Goal: Transaction & Acquisition: Purchase product/service

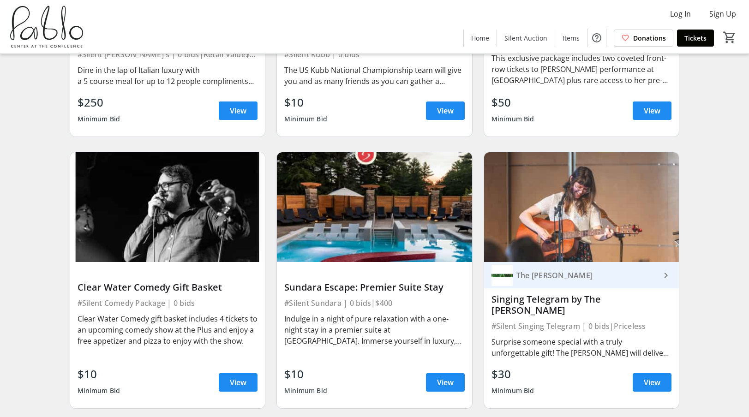
scroll to position [807, 0]
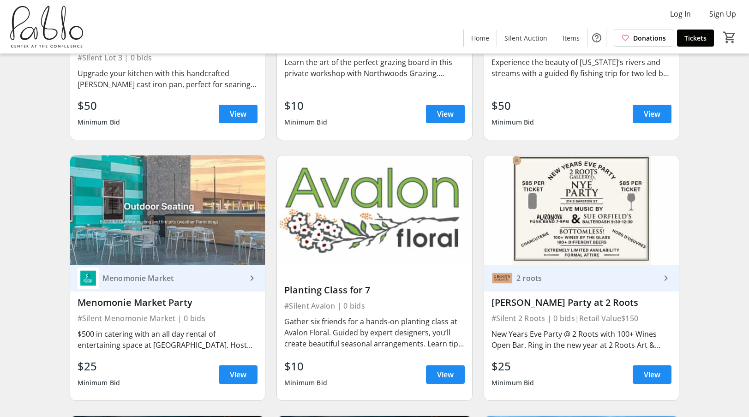
scroll to position [1085, 0]
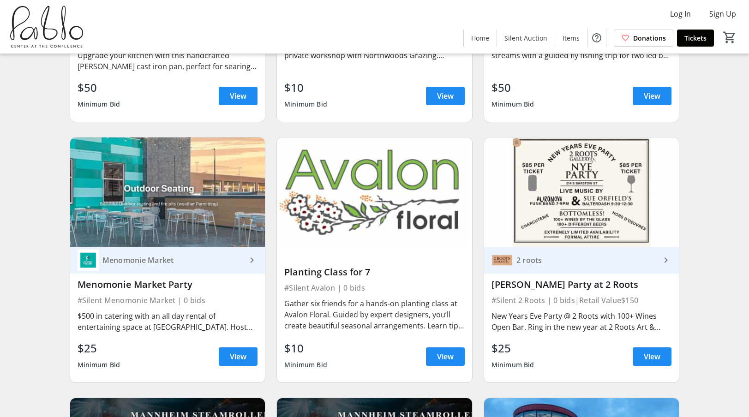
click at [387, 172] on img at bounding box center [374, 193] width 195 height 110
click at [374, 192] on img at bounding box center [374, 193] width 195 height 110
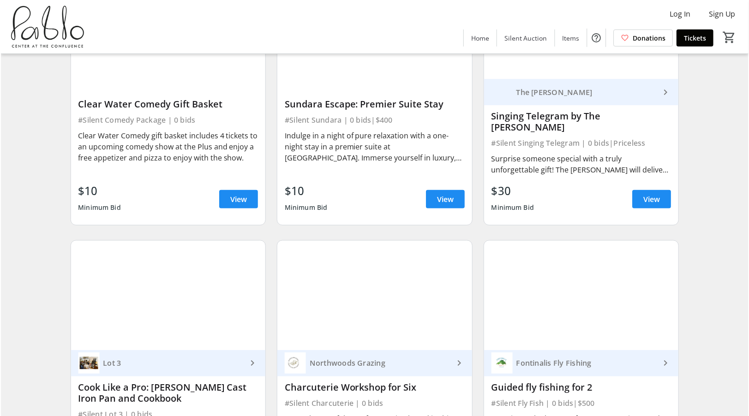
scroll to position [739, 0]
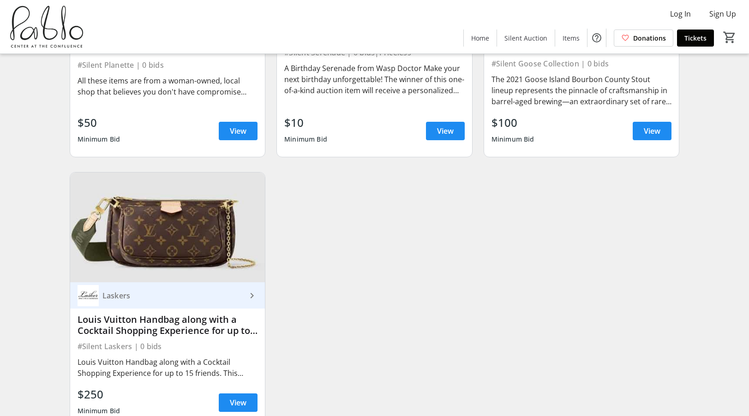
scroll to position [1873, 0]
